Goal: Task Accomplishment & Management: Manage account settings

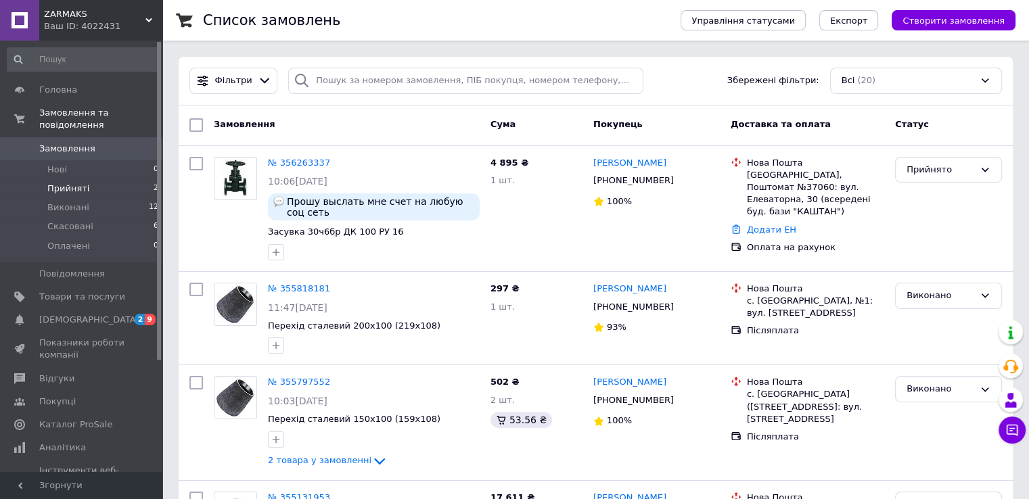
click at [66, 183] on span "Прийняті" at bounding box center [68, 189] width 42 height 12
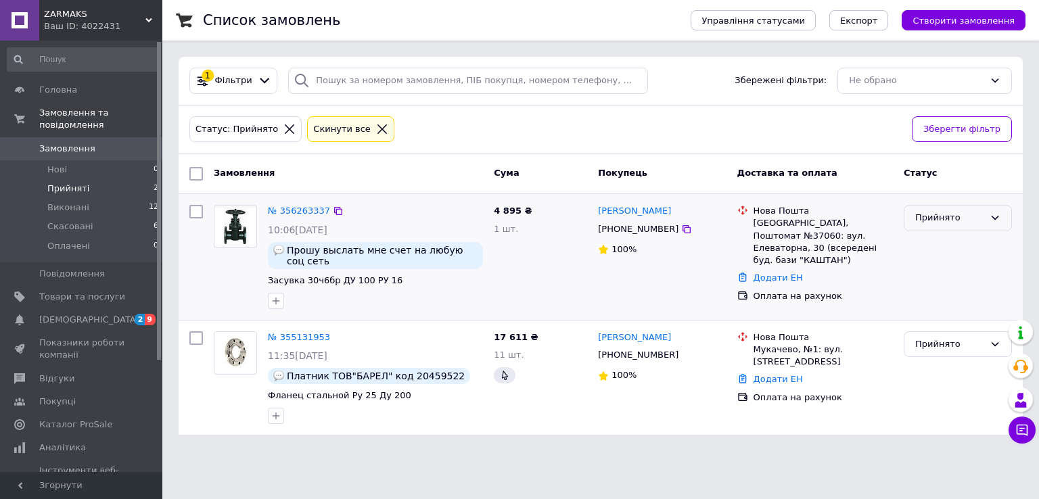
click at [990, 216] on icon at bounding box center [995, 217] width 11 height 11
click at [934, 244] on li "Виконано" at bounding box center [958, 246] width 107 height 25
click at [60, 164] on span "Нові" at bounding box center [57, 170] width 20 height 12
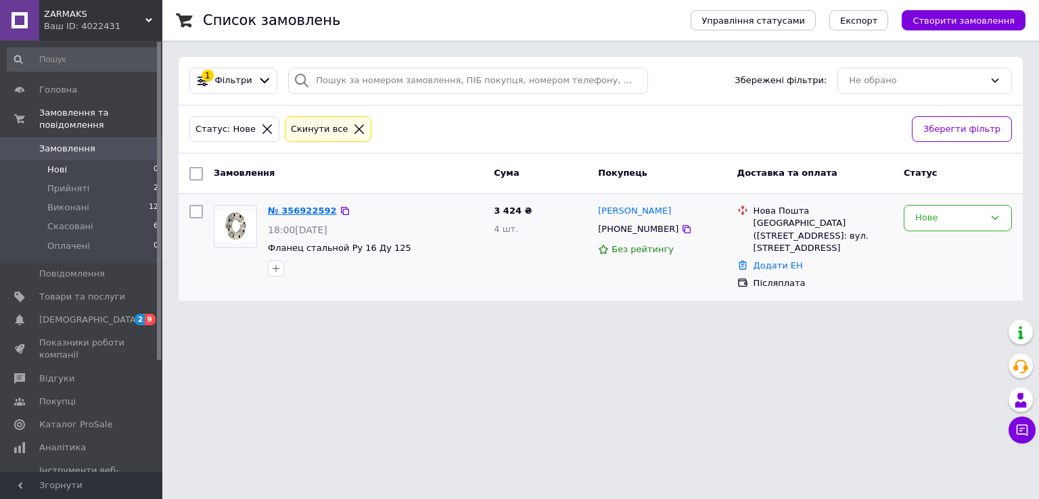
click at [294, 208] on link "№ 356922592" at bounding box center [302, 211] width 69 height 10
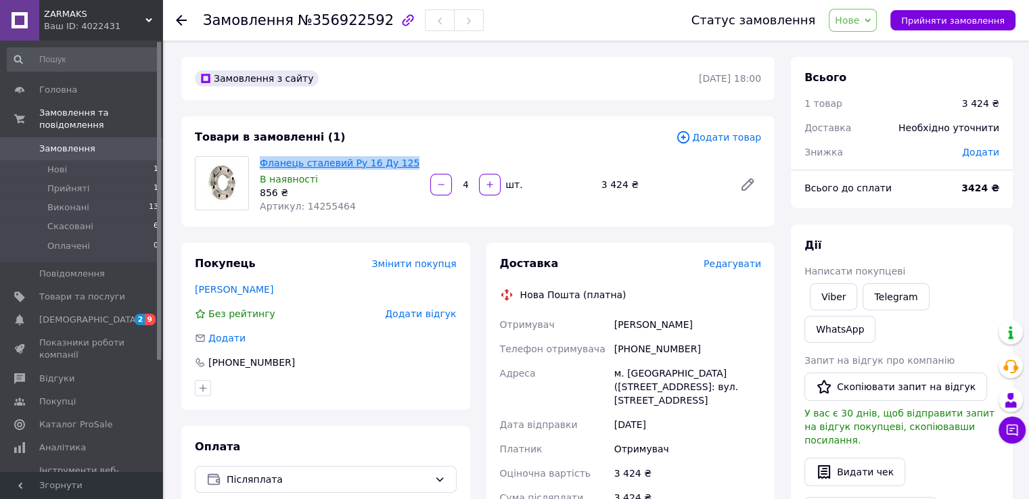
drag, startPoint x: 412, startPoint y: 160, endPoint x: 266, endPoint y: 161, distance: 146.2
click at [258, 162] on div "Фланець сталевий Ру 16 Ду 125 В наявності 856 ₴ Артикул: 14255464" at bounding box center [339, 185] width 171 height 62
copy link "Фланець сталевий Ру 16 Ду 125"
click at [69, 160] on li "Нові 1" at bounding box center [83, 169] width 166 height 19
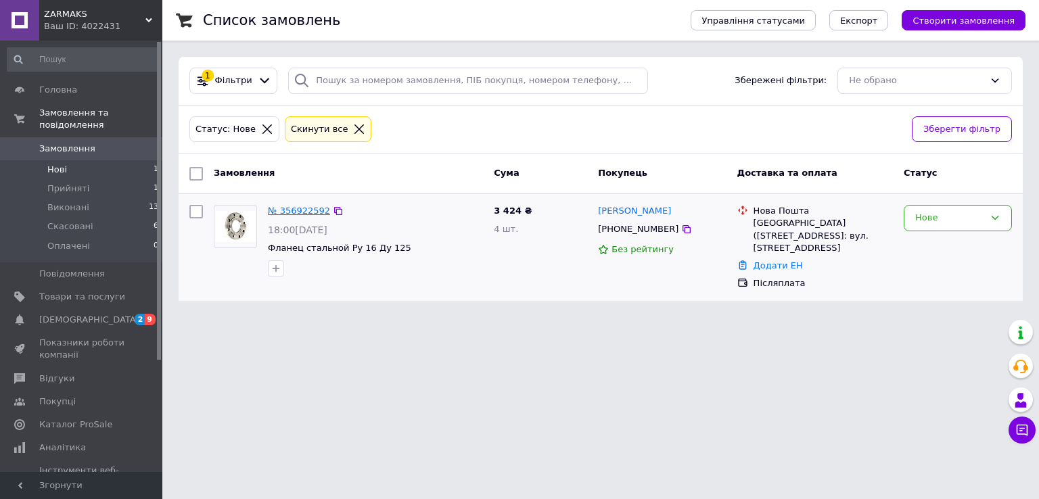
click at [314, 212] on link "№ 356922592" at bounding box center [299, 211] width 62 height 10
